Goal: Information Seeking & Learning: Learn about a topic

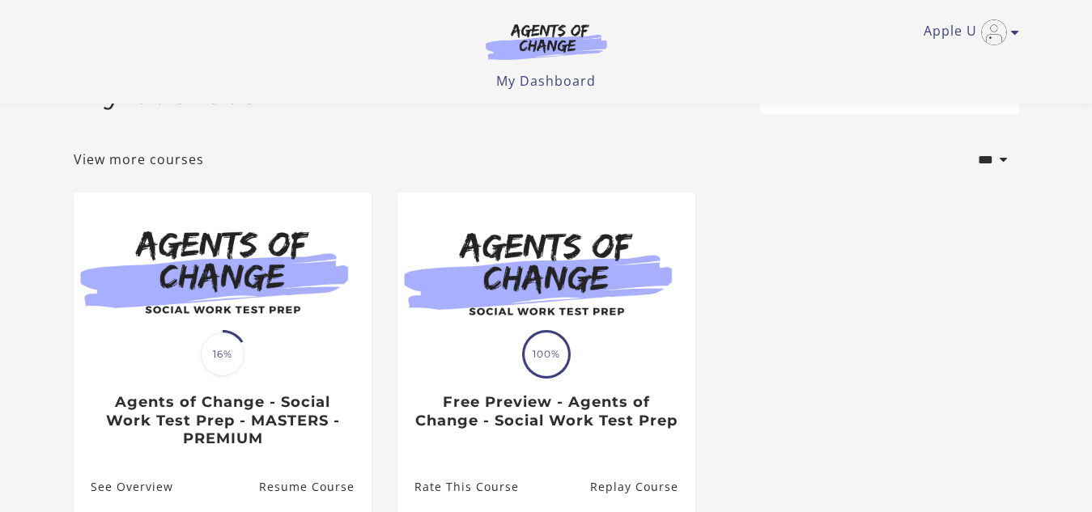
scroll to position [151, 0]
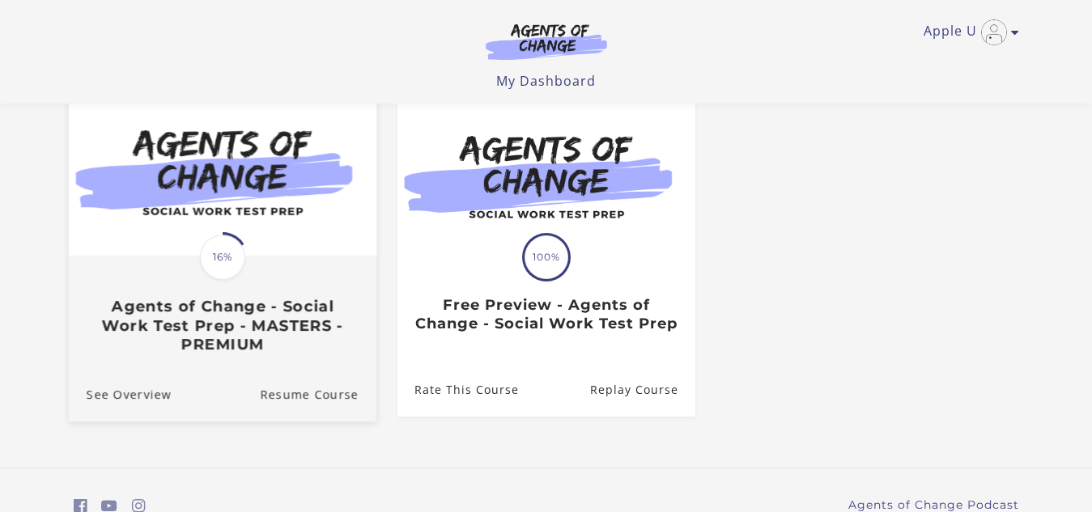
click at [190, 282] on div "Translation missing: en.liquid.partials.dashboard_course_card.progress_descript…" at bounding box center [221, 305] width 307 height 96
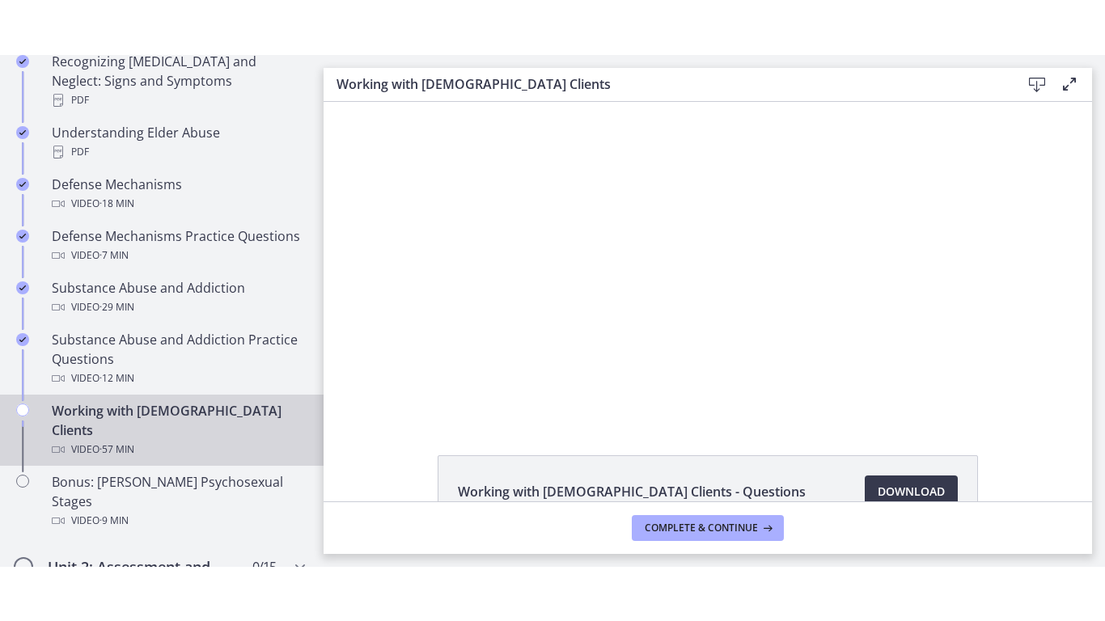
scroll to position [906, 0]
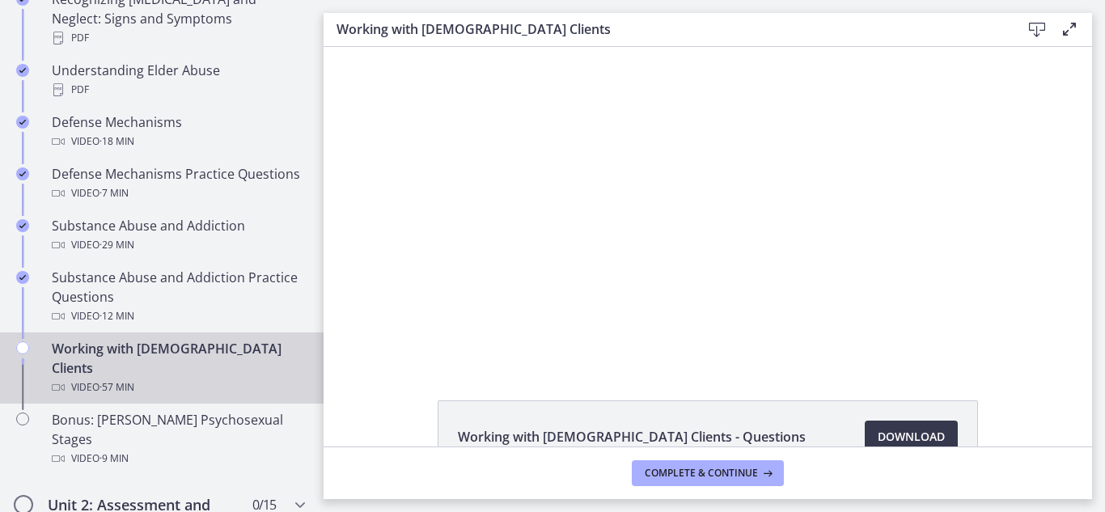
click at [185, 355] on div "Working with LGBTQ+ Clients Video · 57 min" at bounding box center [178, 368] width 252 height 58
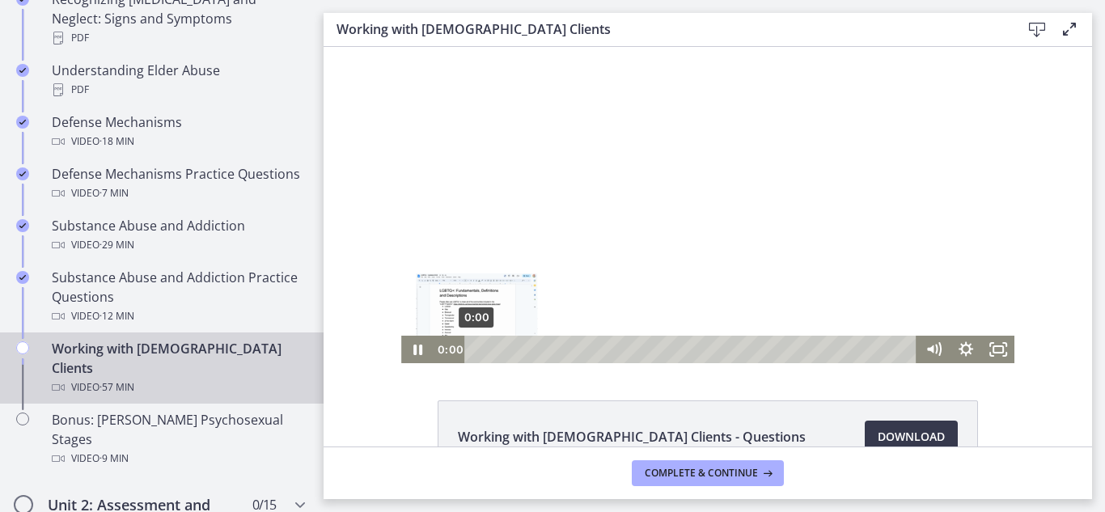
drag, startPoint x: 495, startPoint y: 350, endPoint x: 466, endPoint y: 350, distance: 29.1
click at [472, 350] on div "Playbar" at bounding box center [476, 349] width 9 height 9
click at [999, 346] on icon "Fullscreen" at bounding box center [998, 349] width 39 height 33
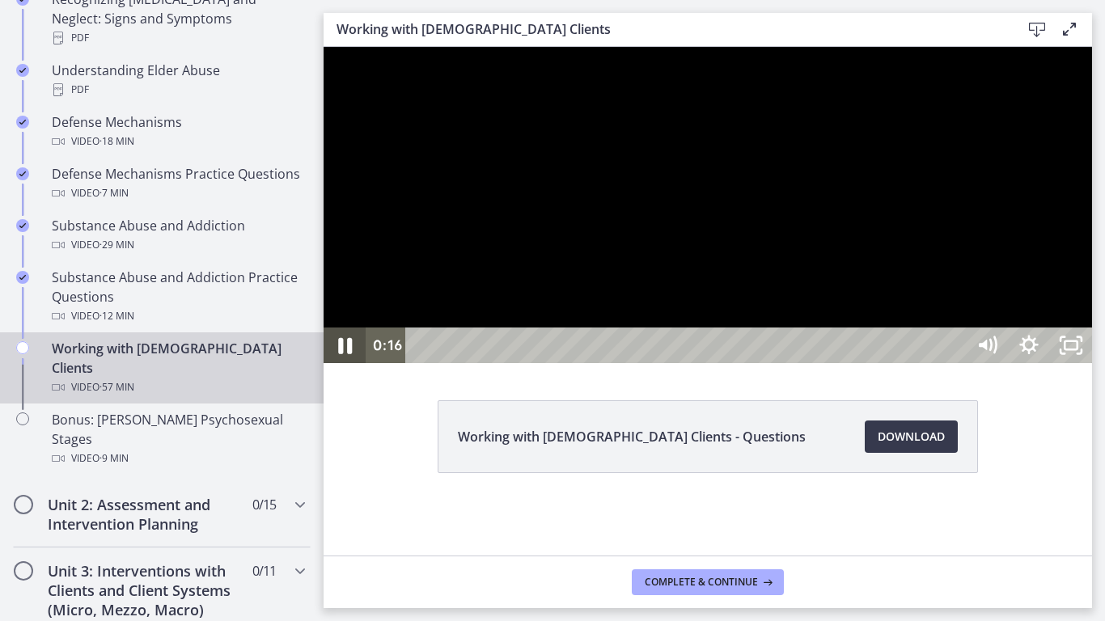
click at [344, 367] on icon "Pause" at bounding box center [345, 345] width 50 height 43
click at [344, 354] on icon "Play Video" at bounding box center [347, 346] width 13 height 18
click at [344, 363] on icon "Pause" at bounding box center [345, 346] width 42 height 36
click at [344, 354] on icon "Play Video" at bounding box center [347, 346] width 13 height 18
click at [344, 367] on icon "Pause" at bounding box center [345, 345] width 50 height 43
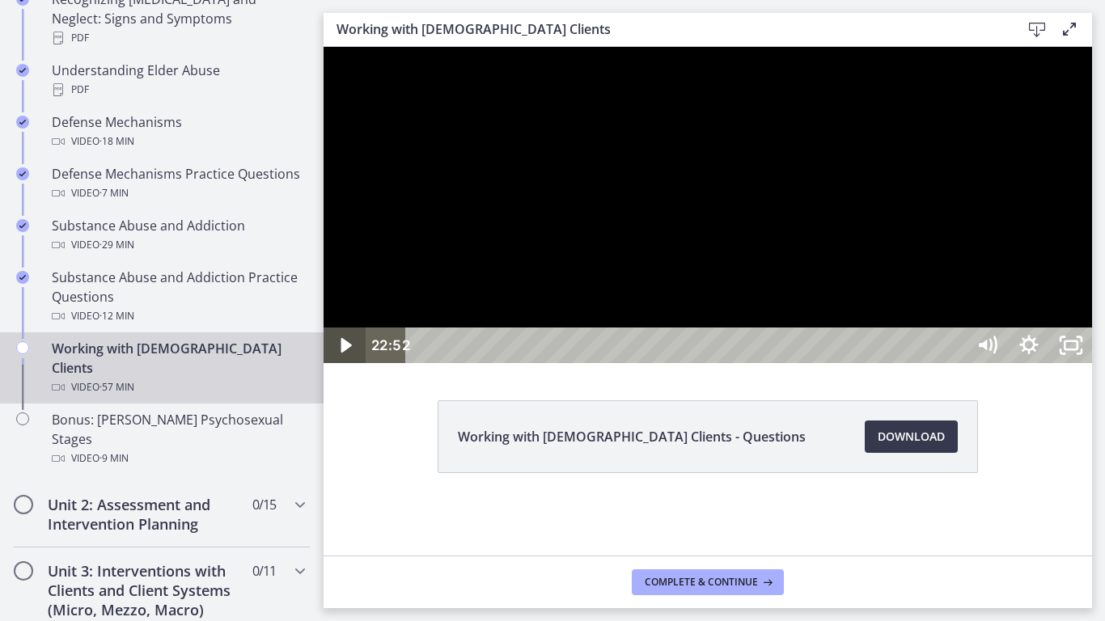
click at [344, 353] on icon "Play Video" at bounding box center [346, 345] width 11 height 15
click at [1096, 367] on icon "Unfullscreen" at bounding box center [1071, 345] width 50 height 43
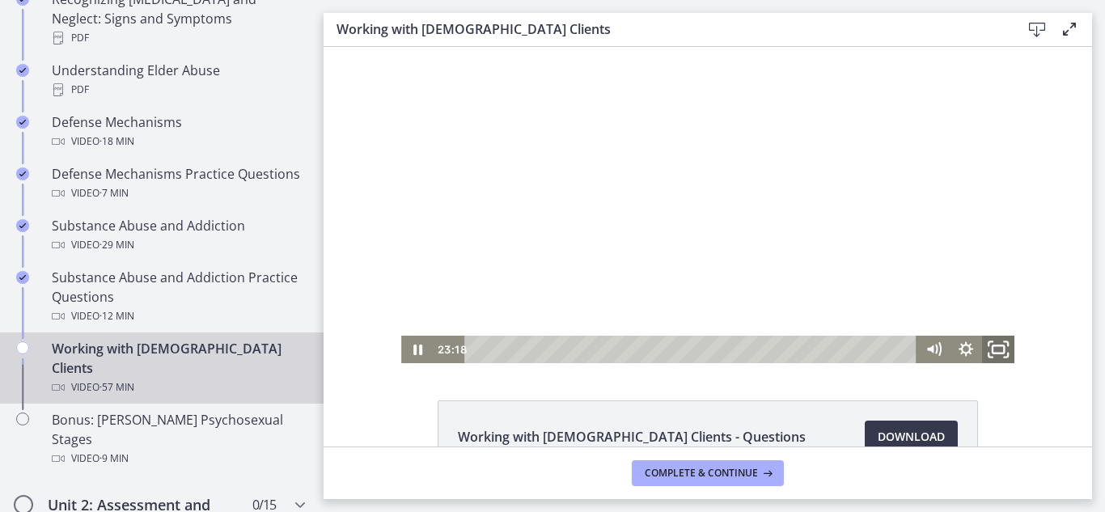
click at [992, 350] on icon "Fullscreen" at bounding box center [998, 349] width 39 height 33
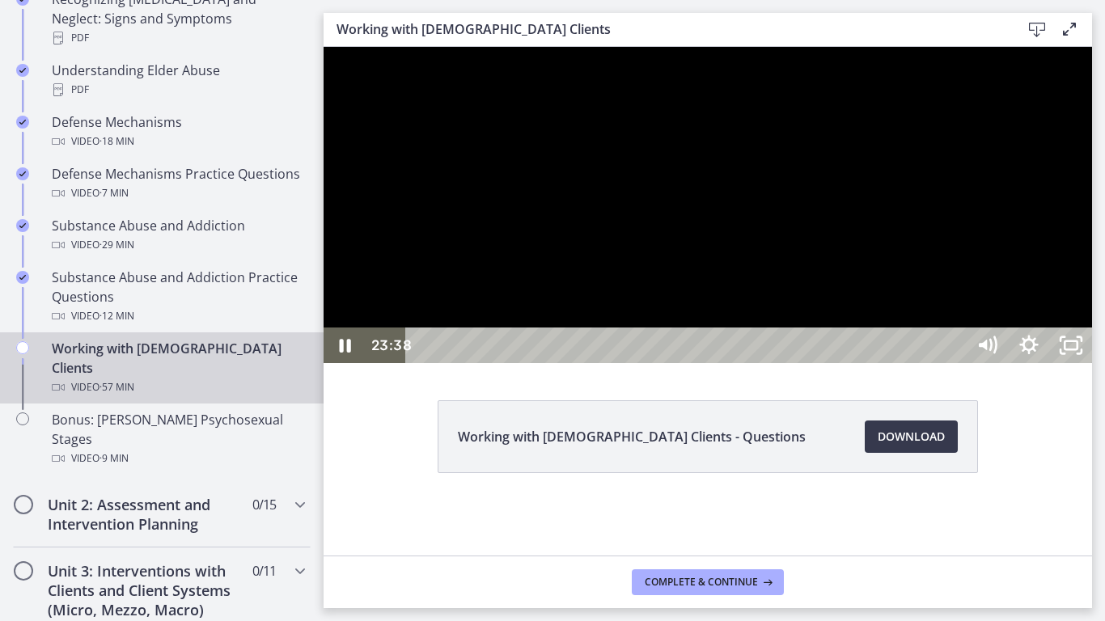
click at [806, 138] on div at bounding box center [708, 205] width 769 height 316
click at [342, 354] on icon "Pause" at bounding box center [345, 346] width 14 height 16
click at [342, 354] on icon "Play Video" at bounding box center [347, 346] width 13 height 18
click at [342, 353] on icon "Pause" at bounding box center [345, 346] width 11 height 14
